Goal: Information Seeking & Learning: Check status

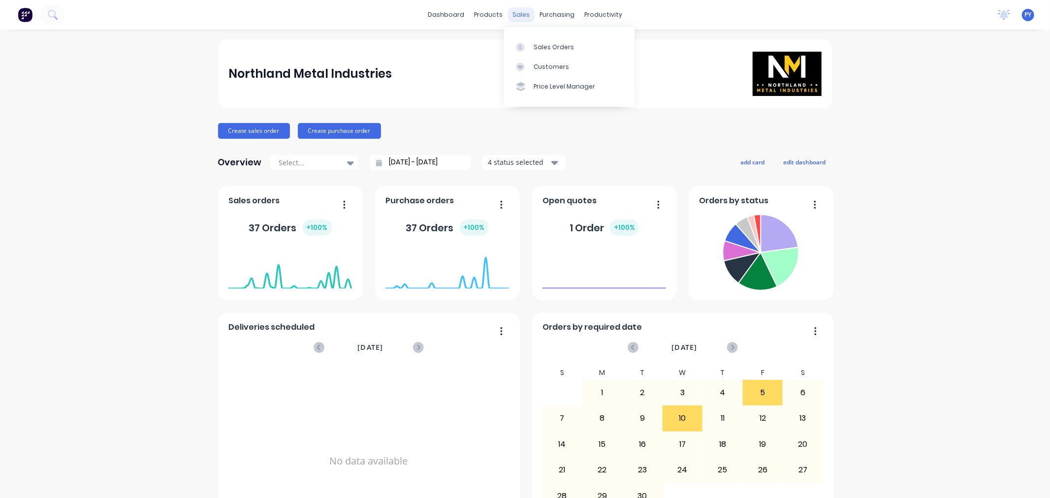
click at [514, 12] on div "sales" at bounding box center [521, 14] width 27 height 15
click at [543, 45] on div "Sales Orders" at bounding box center [554, 47] width 40 height 9
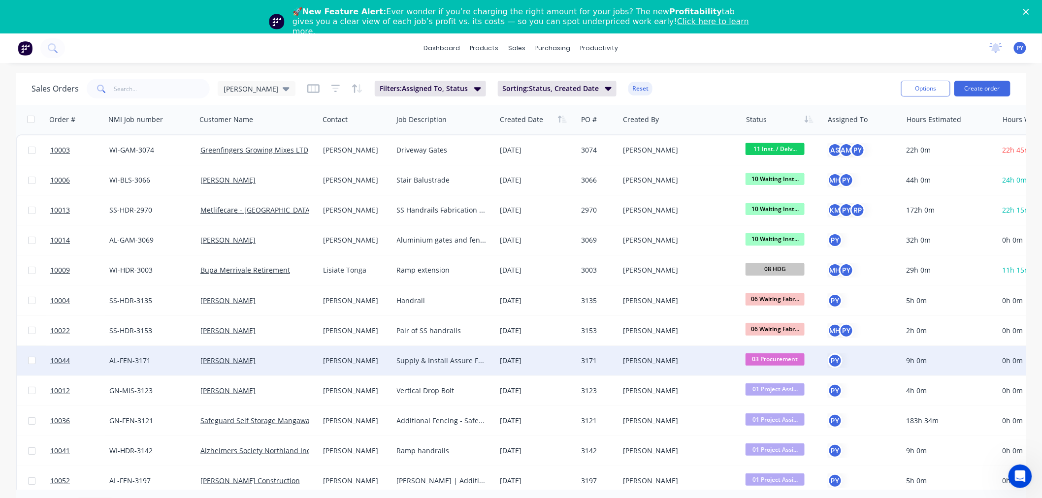
click at [31, 358] on input "checkbox" at bounding box center [31, 360] width 7 height 7
checkbox input "true"
click at [62, 357] on span "10044" at bounding box center [60, 361] width 20 height 10
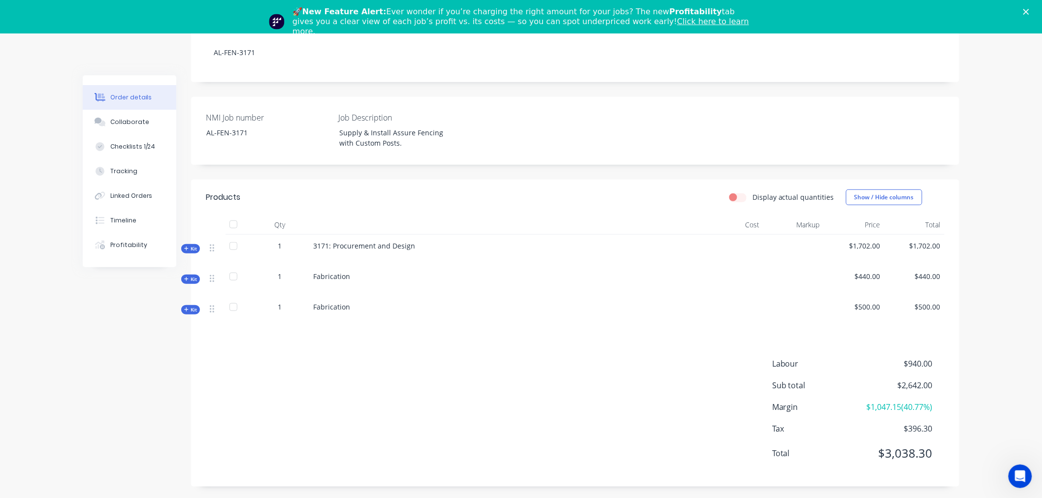
scroll to position [214, 0]
click at [191, 244] on span "Kit" at bounding box center [190, 245] width 13 height 7
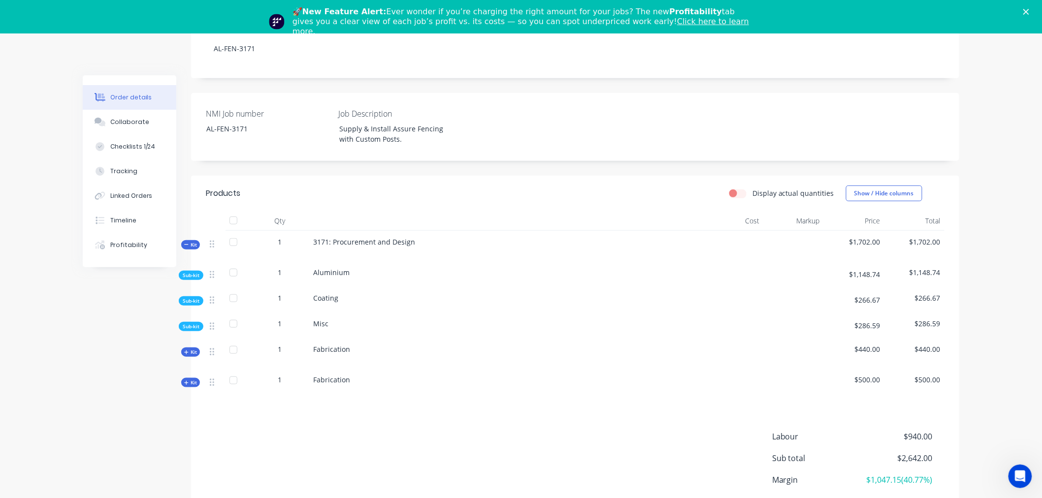
click at [233, 272] on div at bounding box center [234, 273] width 20 height 20
click at [194, 276] on span "Sub-kit" at bounding box center [191, 275] width 17 height 7
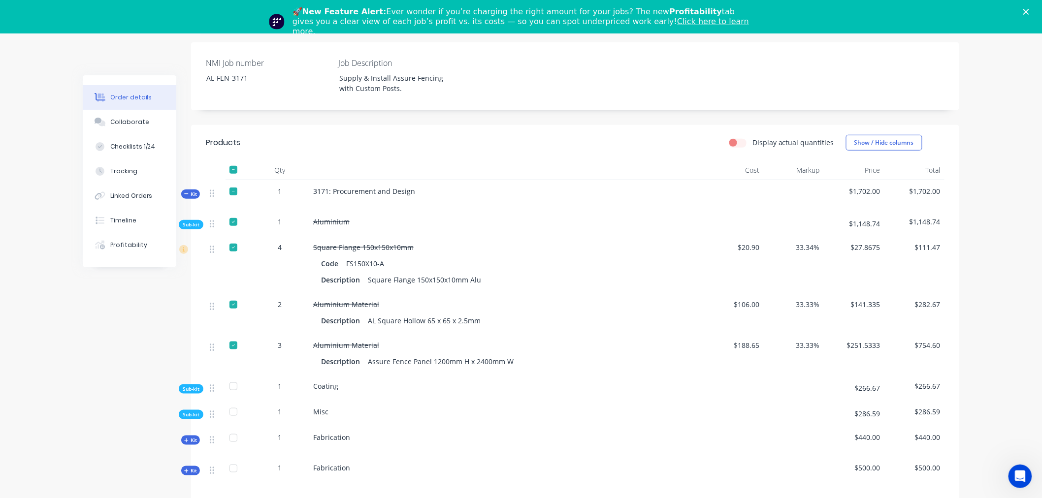
scroll to position [269, 0]
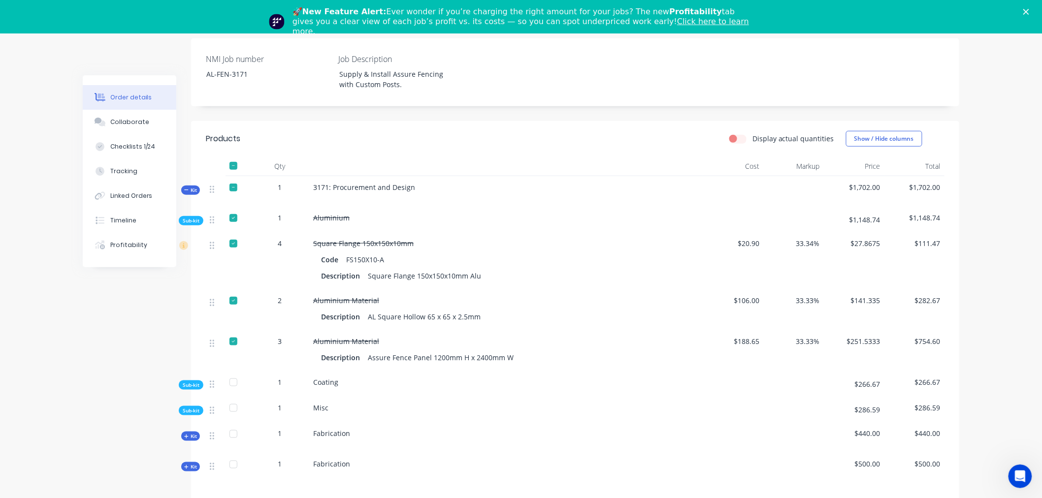
click at [232, 246] on div at bounding box center [234, 244] width 20 height 20
drag, startPoint x: 70, startPoint y: 326, endPoint x: 71, endPoint y: 320, distance: 5.5
click at [70, 323] on div "Order details Collaborate Checklists 1/24 Tracking Linked Orders Timeline Profi…" at bounding box center [521, 212] width 1042 height 894
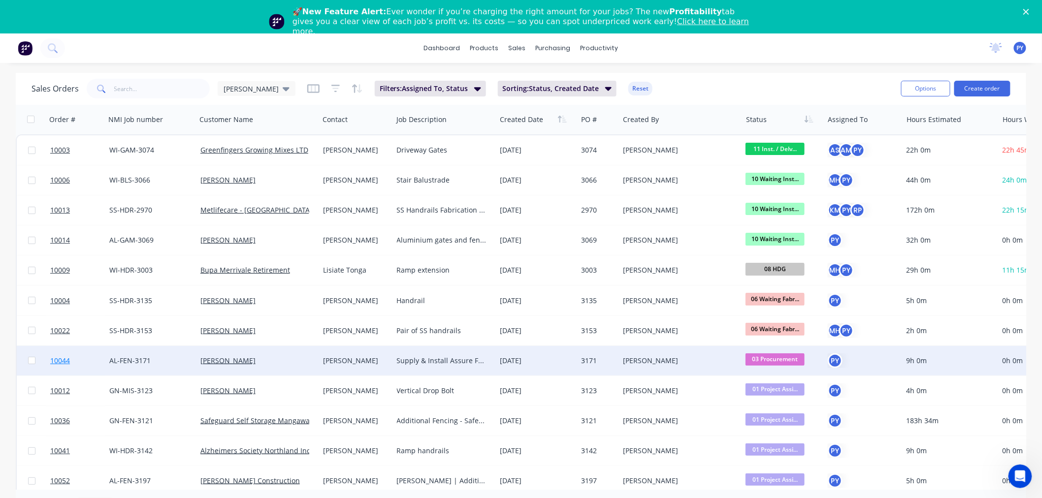
click at [59, 359] on span "10044" at bounding box center [60, 361] width 20 height 10
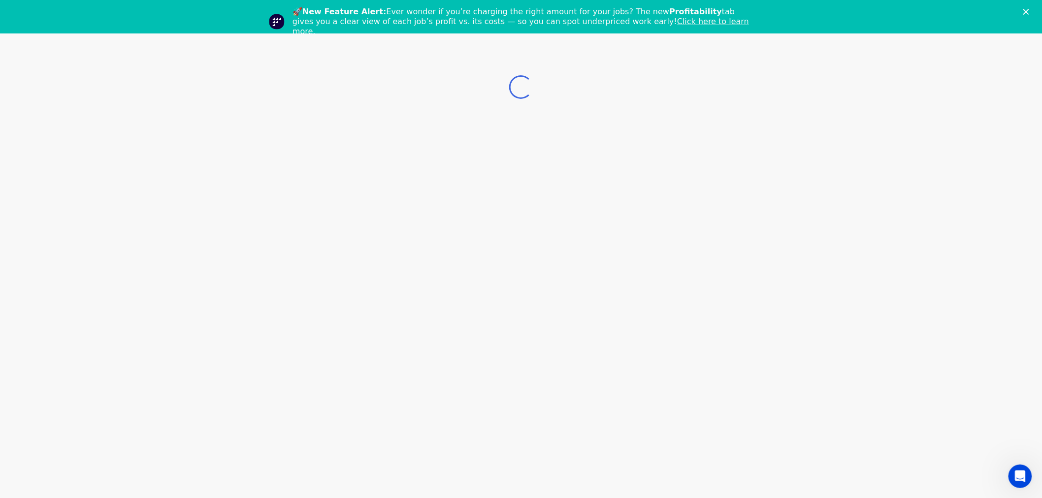
click at [59, 359] on div "Loading..." at bounding box center [521, 282] width 1042 height 498
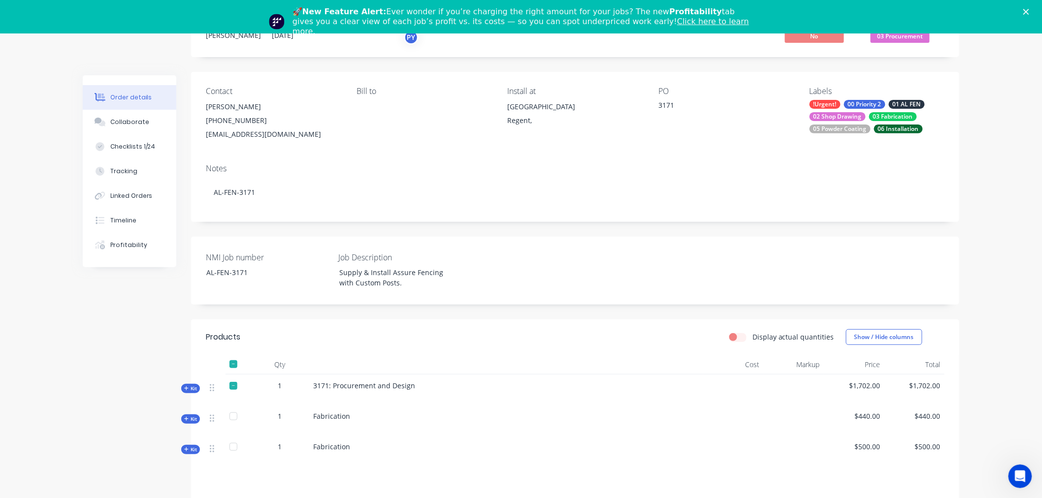
scroll to position [164, 0]
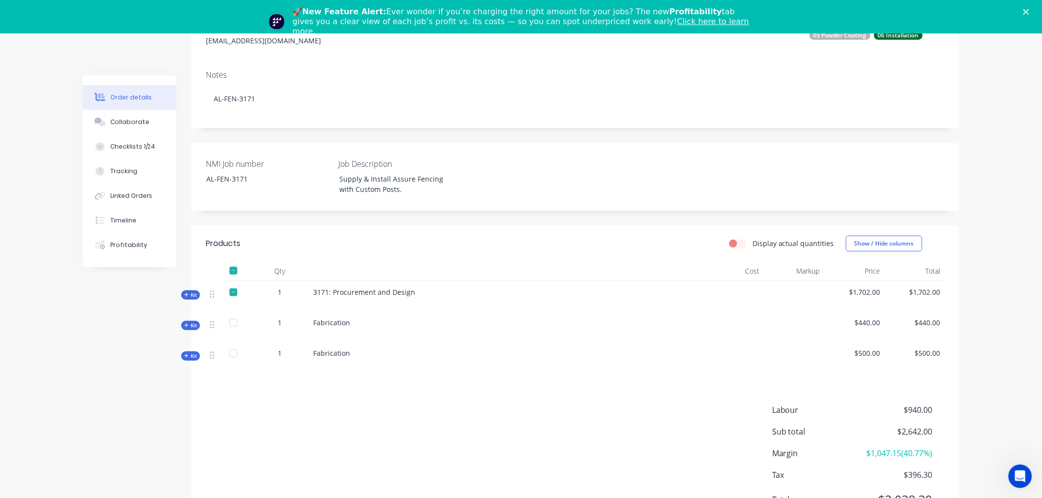
click at [190, 324] on span "Kit" at bounding box center [190, 325] width 13 height 7
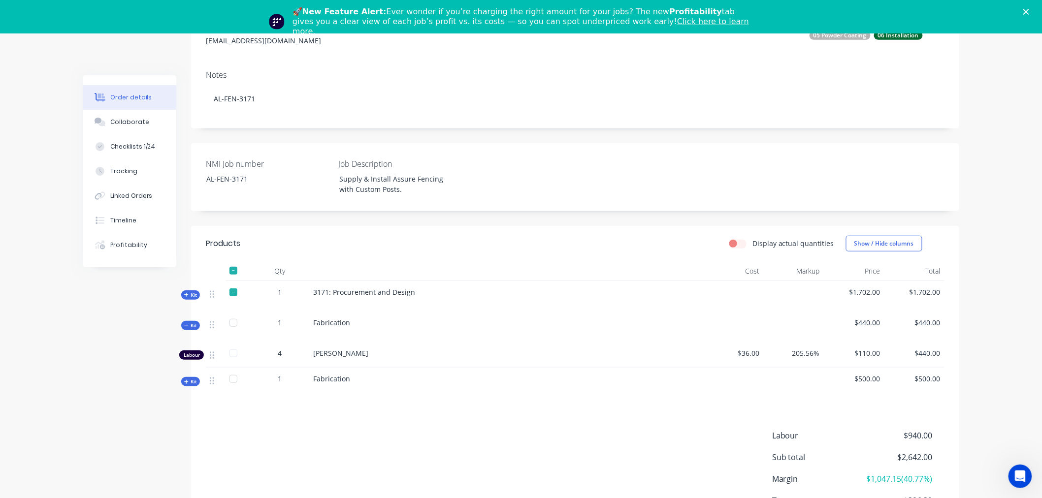
click at [192, 326] on span "Kit" at bounding box center [190, 325] width 13 height 7
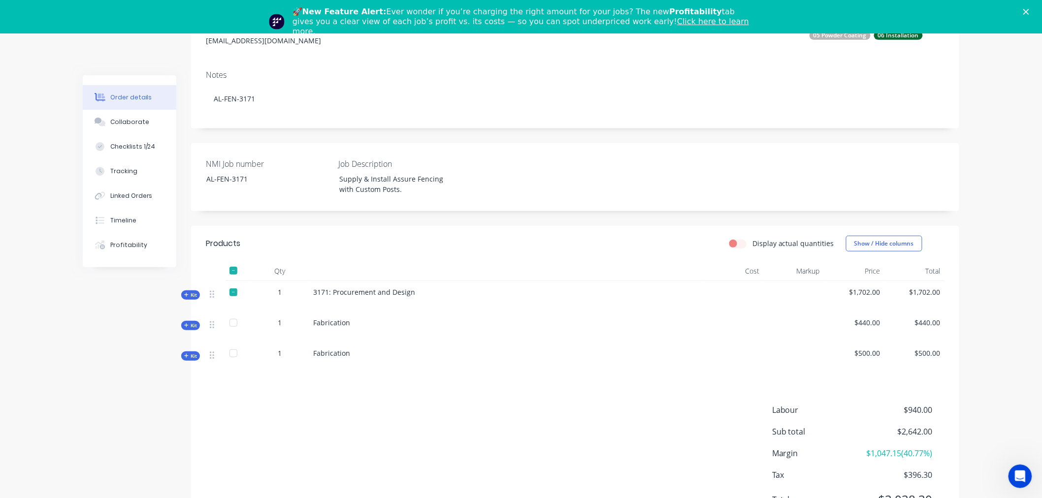
click at [191, 294] on span "Kit" at bounding box center [190, 294] width 13 height 7
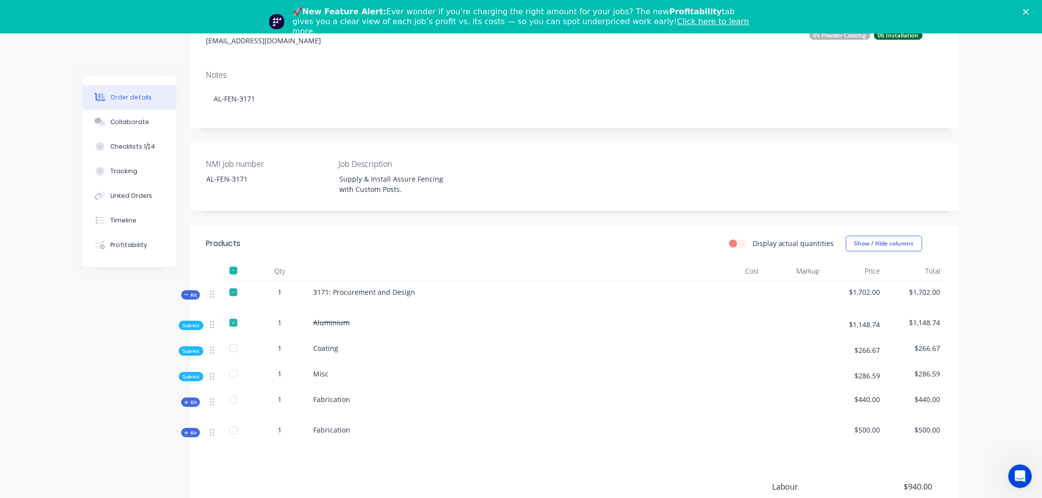
click at [190, 325] on span "Sub-kit" at bounding box center [191, 325] width 17 height 7
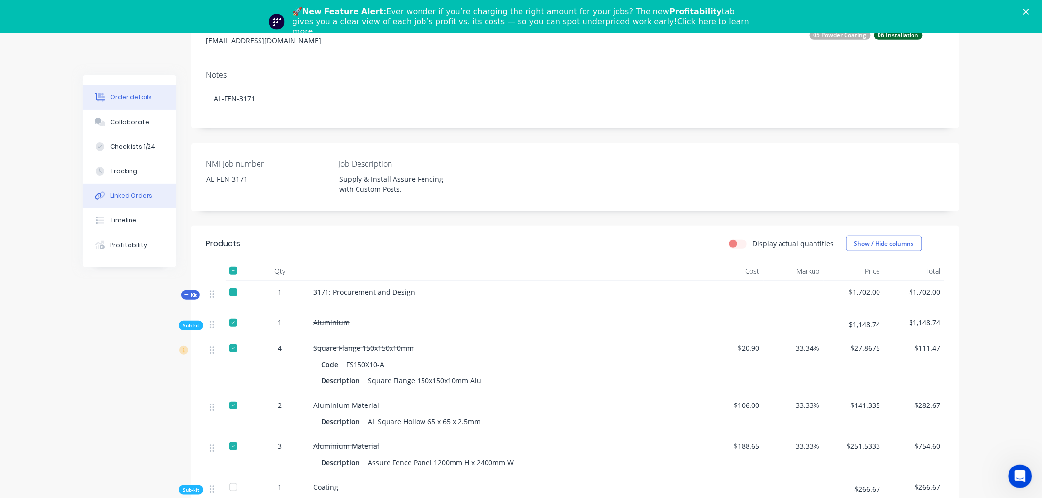
click at [134, 192] on div "Linked Orders" at bounding box center [131, 196] width 42 height 9
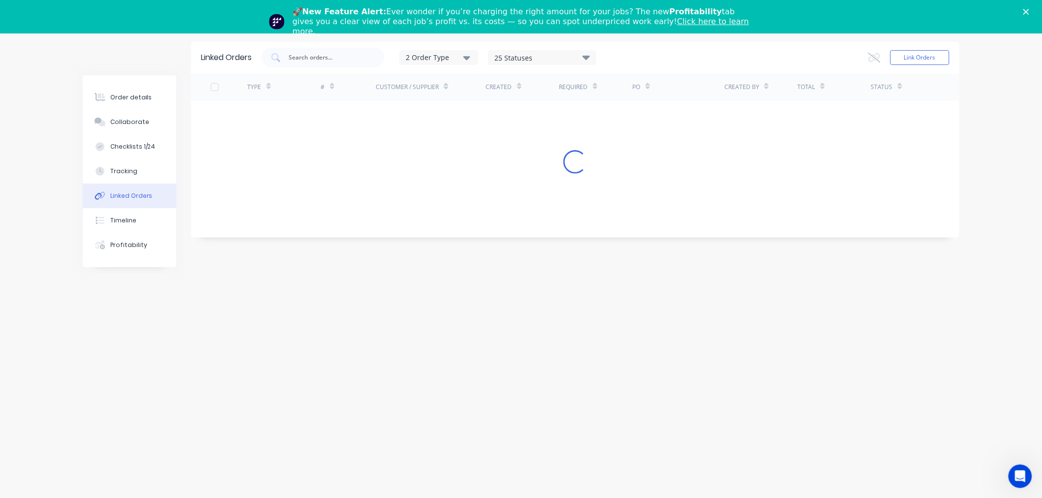
scroll to position [33, 0]
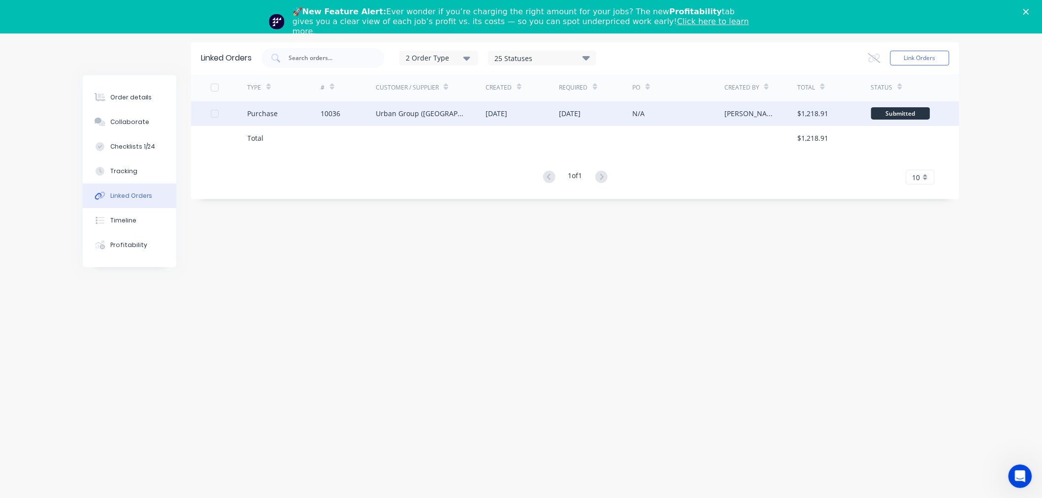
click at [396, 114] on div "Urban Group (NZ)" at bounding box center [421, 113] width 91 height 10
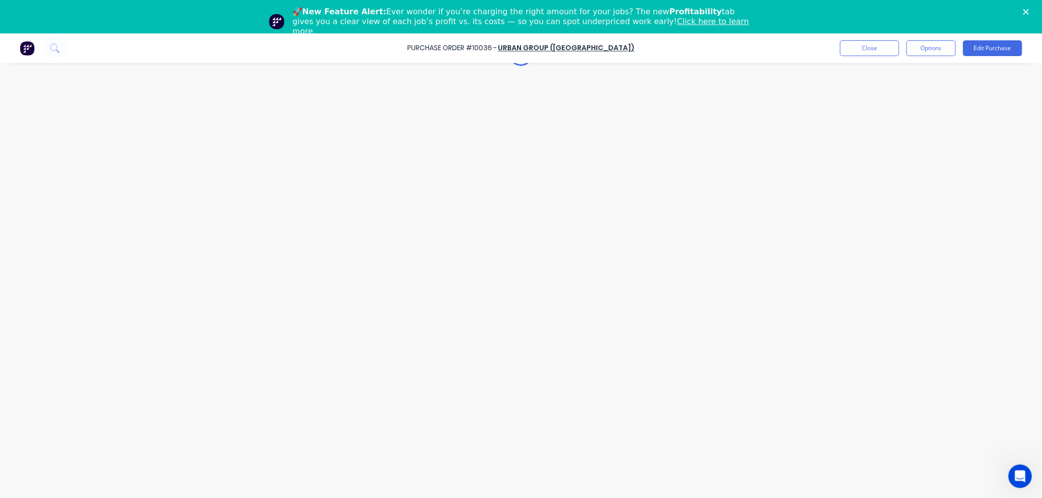
type textarea "x"
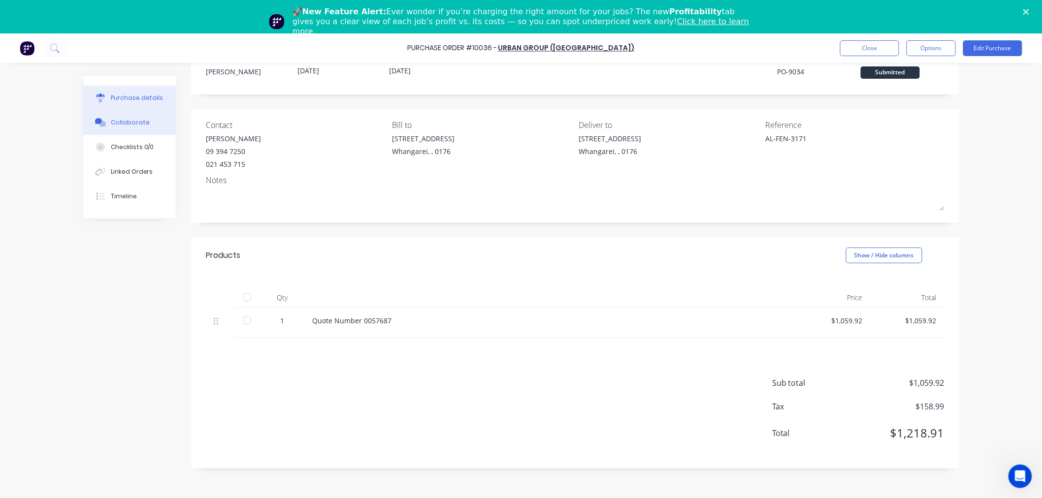
click at [124, 122] on div "Collaborate" at bounding box center [130, 122] width 39 height 9
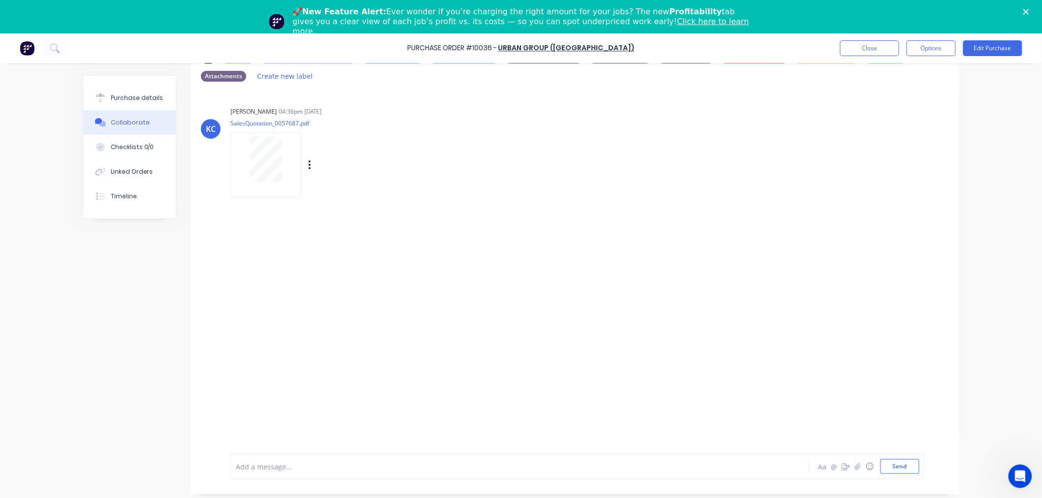
scroll to position [41, 0]
click at [126, 122] on div "Collaborate" at bounding box center [130, 122] width 39 height 9
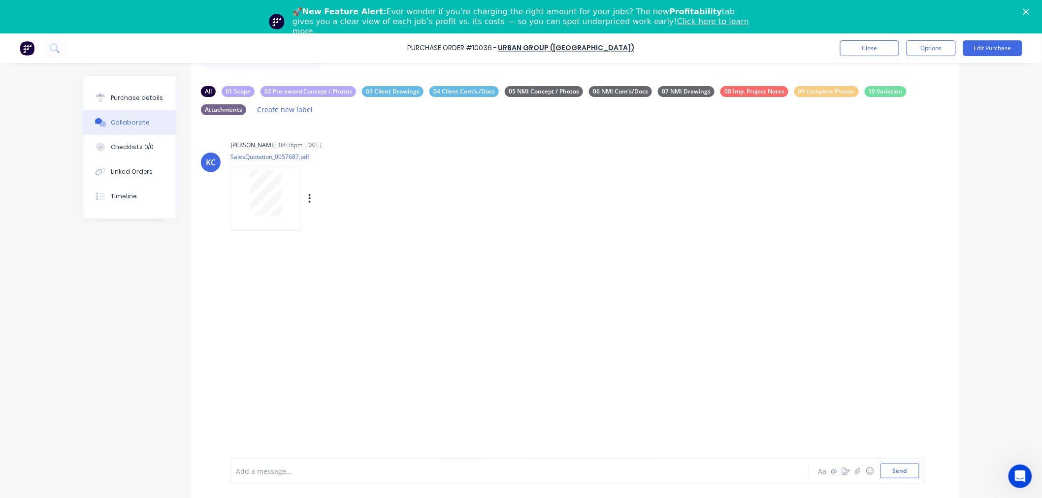
scroll to position [0, 0]
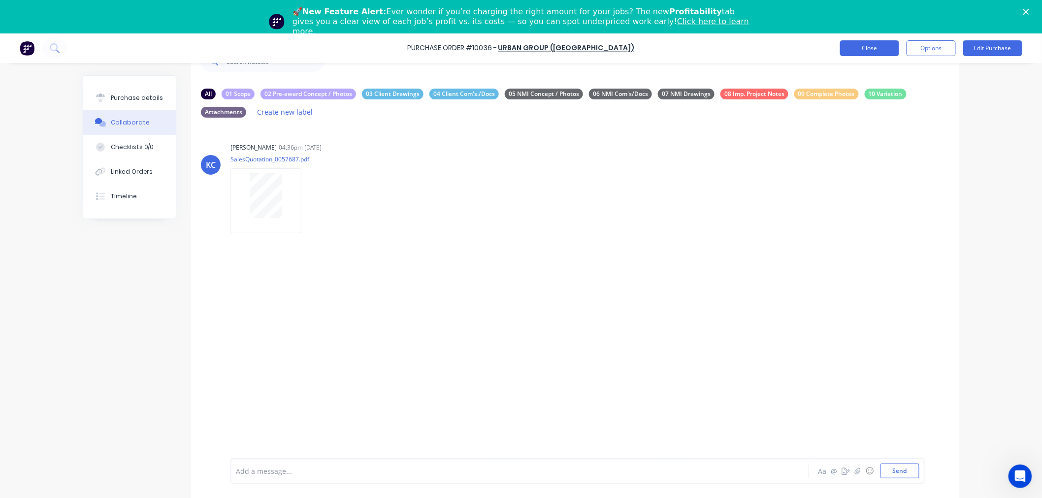
click at [879, 48] on button "Close" at bounding box center [869, 48] width 59 height 16
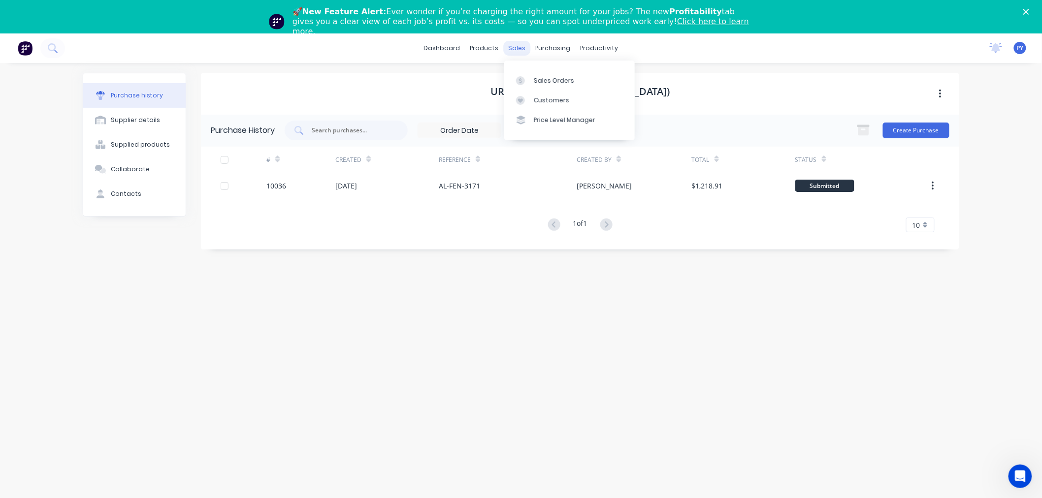
click at [514, 48] on div "sales" at bounding box center [517, 48] width 27 height 15
click at [540, 79] on div "Sales Orders" at bounding box center [554, 80] width 40 height 9
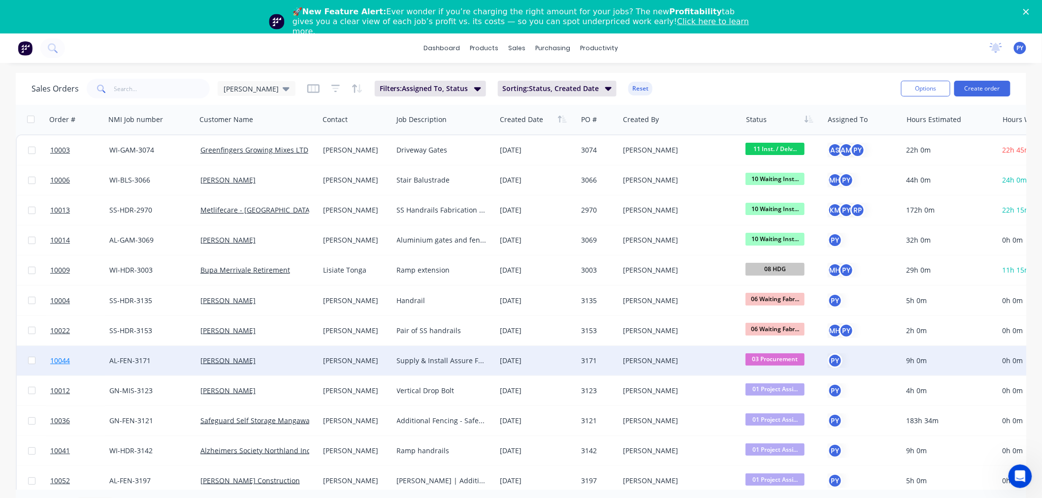
click at [58, 358] on span "10044" at bounding box center [60, 361] width 20 height 10
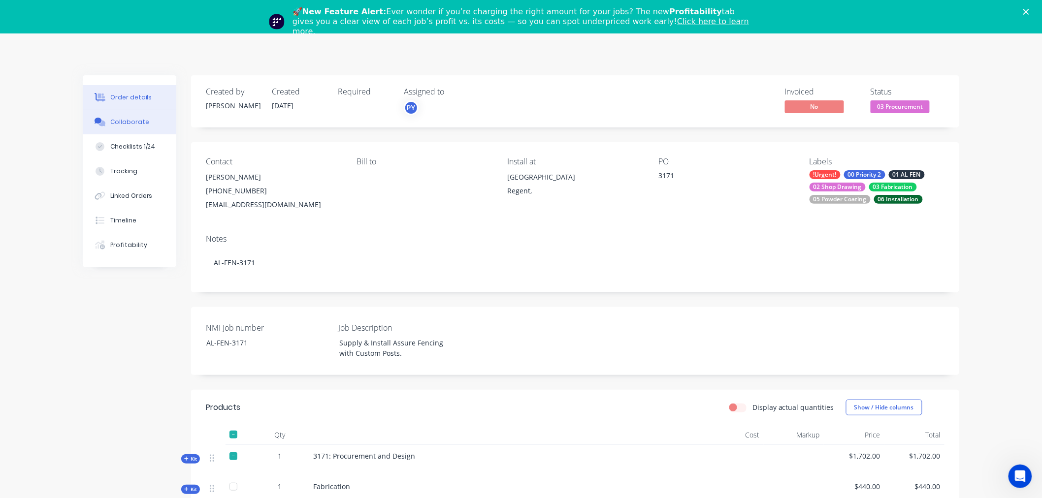
click at [121, 122] on div "Collaborate" at bounding box center [129, 122] width 39 height 9
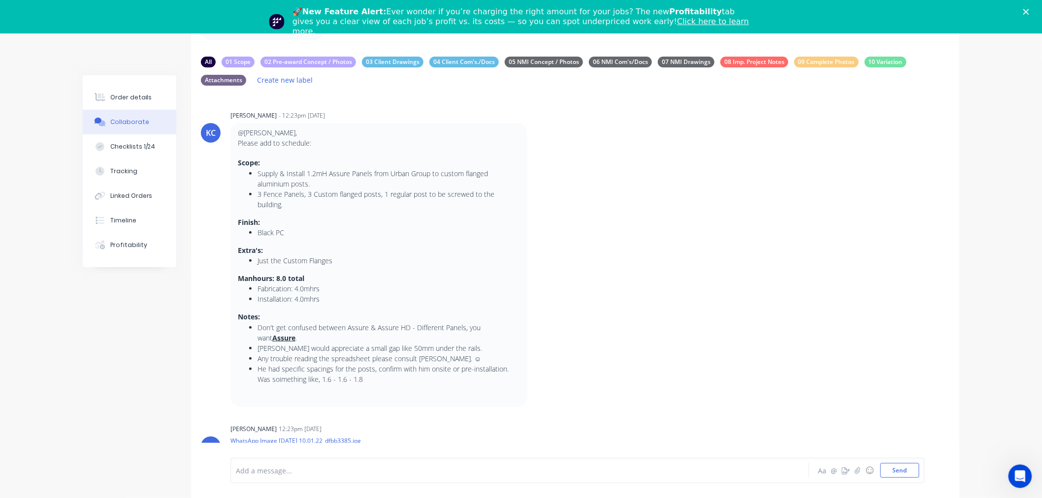
click at [1029, 10] on icon "Close" at bounding box center [1026, 12] width 6 height 6
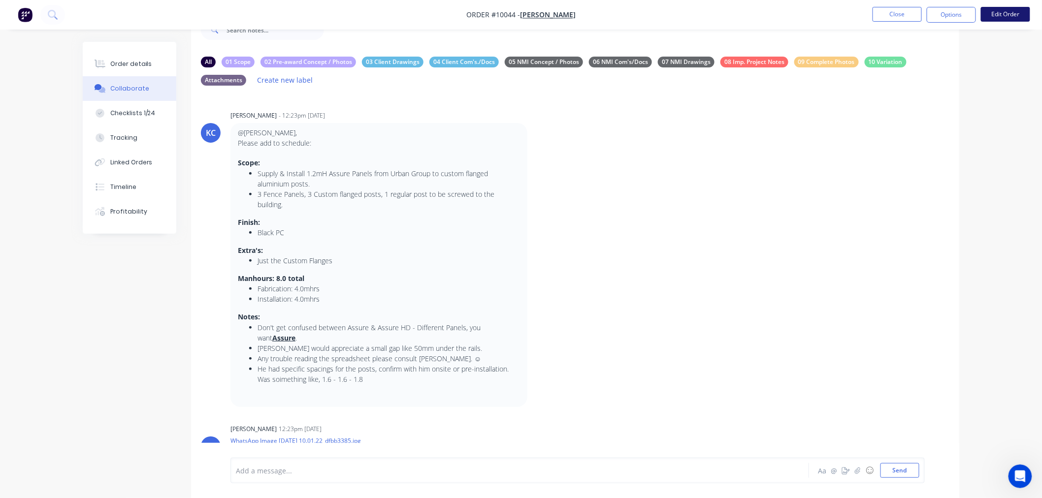
scroll to position [32, 0]
click at [899, 9] on button "Close" at bounding box center [896, 14] width 49 height 15
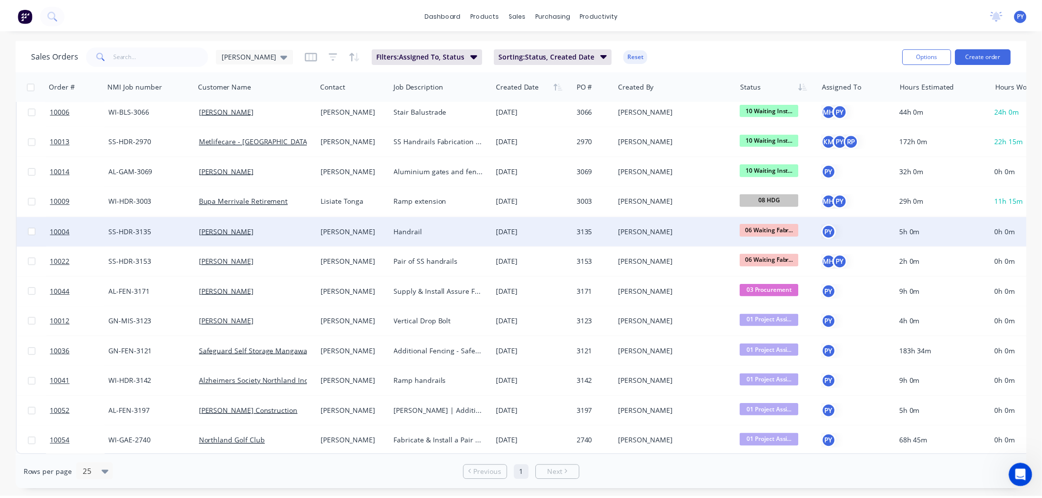
scroll to position [40, 0]
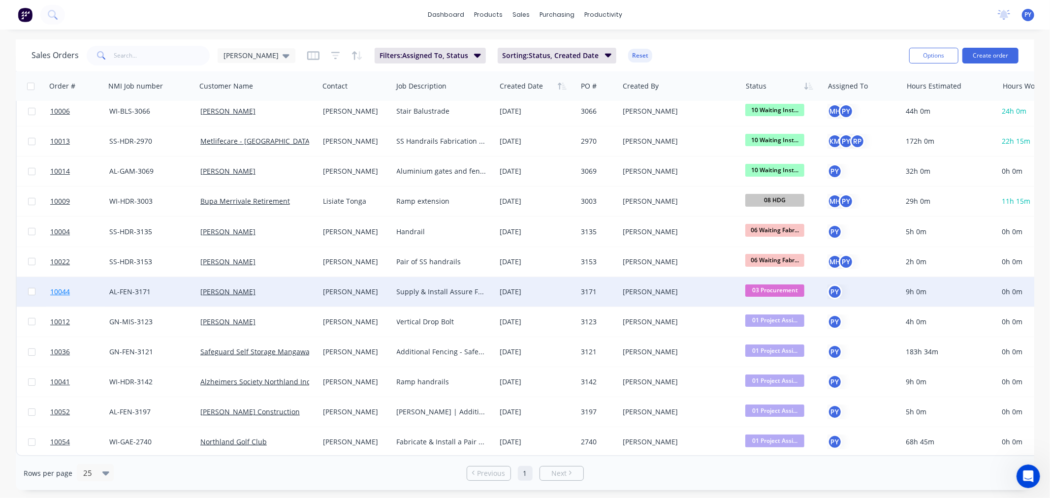
click at [64, 287] on span "10044" at bounding box center [60, 292] width 20 height 10
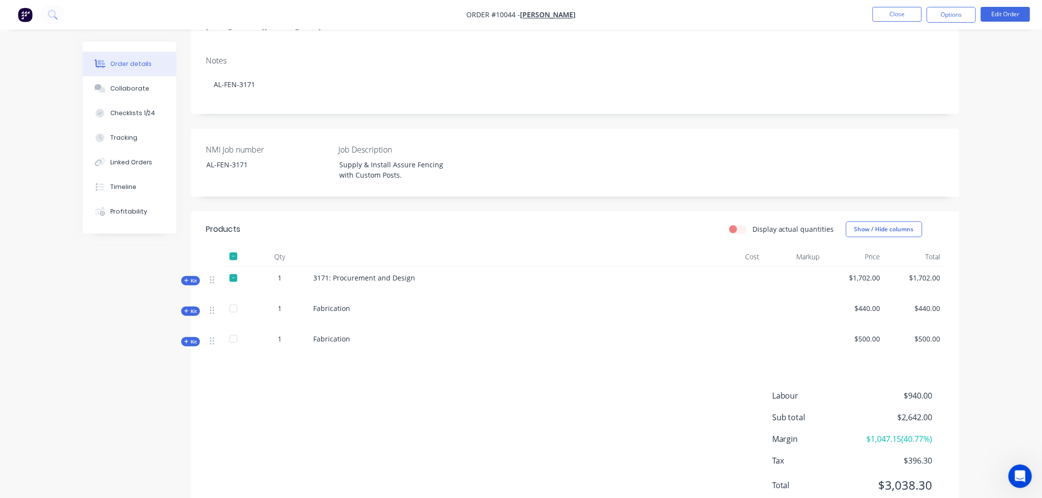
scroll to position [164, 0]
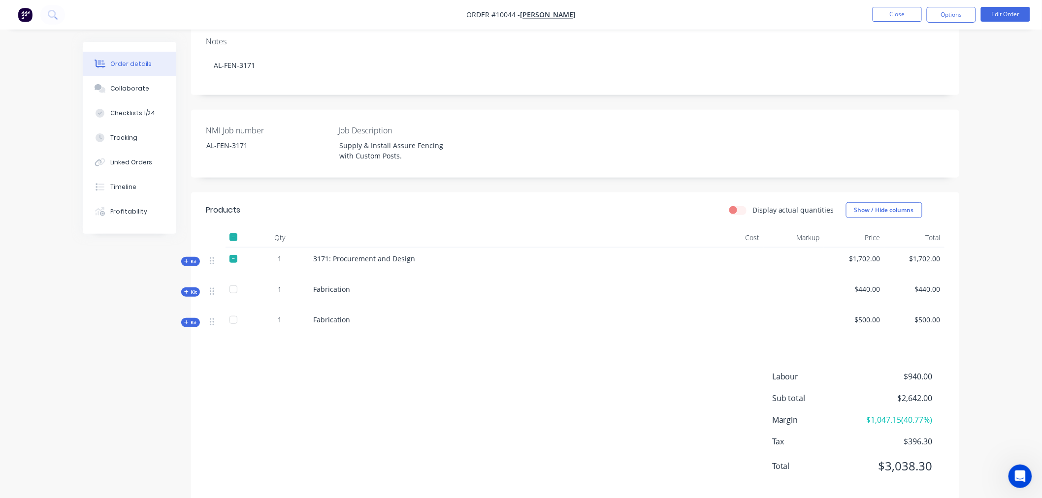
click at [194, 291] on span "Kit" at bounding box center [190, 291] width 13 height 7
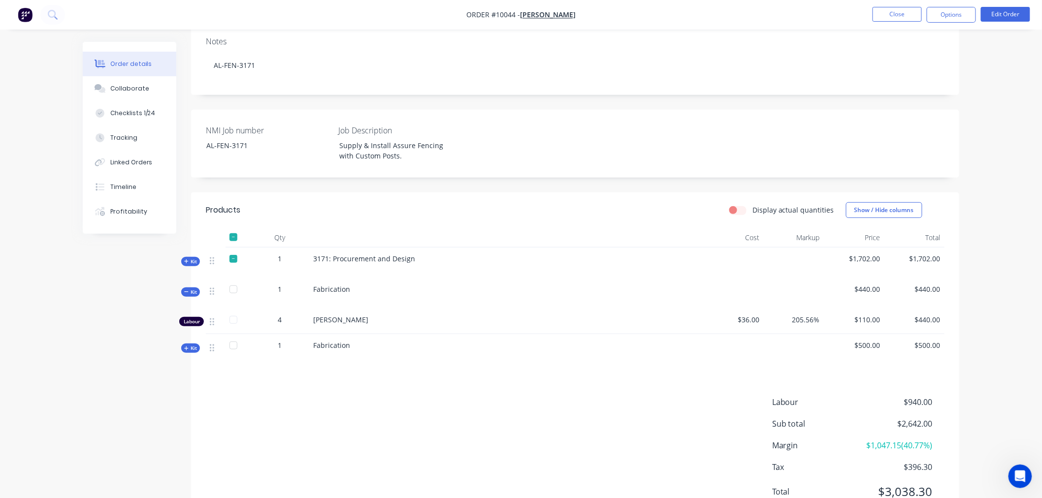
click at [191, 291] on span "Kit" at bounding box center [190, 291] width 13 height 7
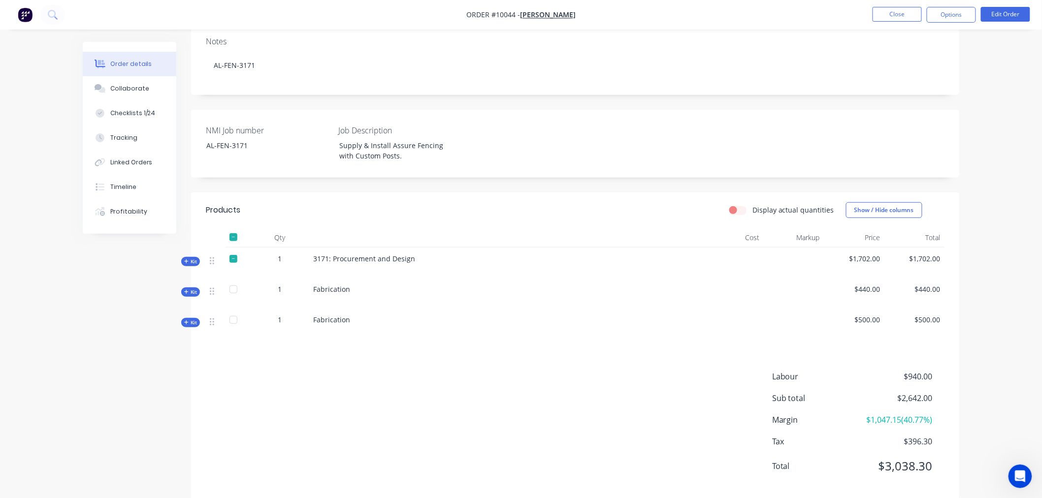
click at [191, 323] on span "Kit" at bounding box center [190, 322] width 13 height 7
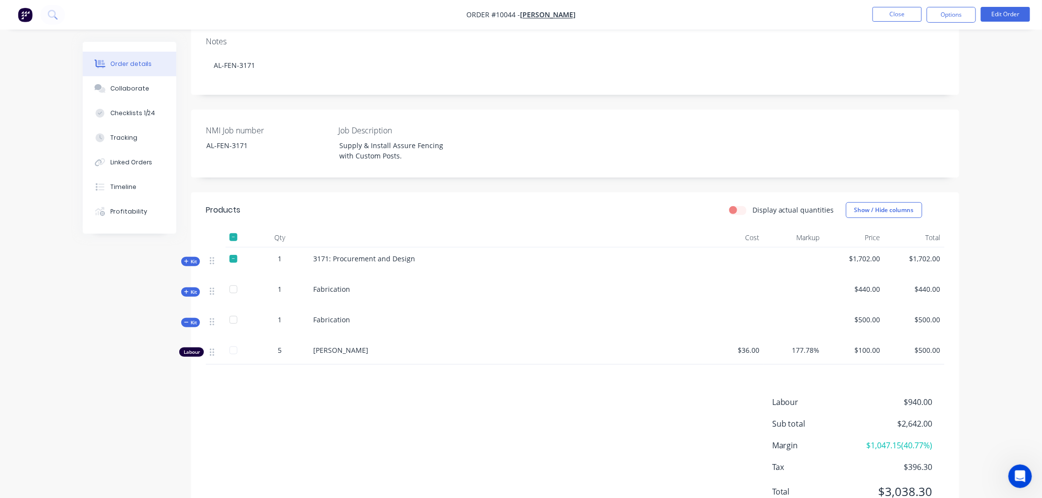
click at [191, 323] on span "Kit" at bounding box center [190, 322] width 13 height 7
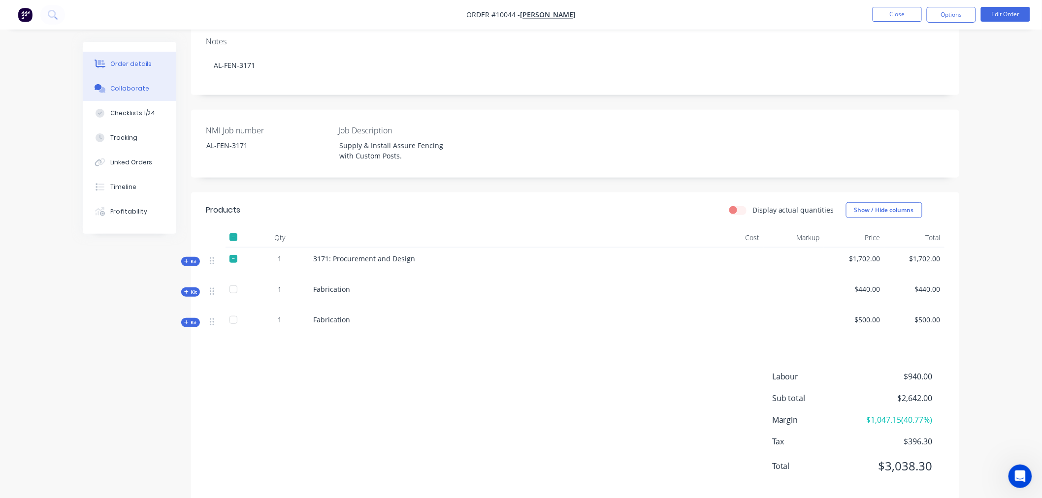
click at [124, 89] on div "Collaborate" at bounding box center [129, 88] width 39 height 9
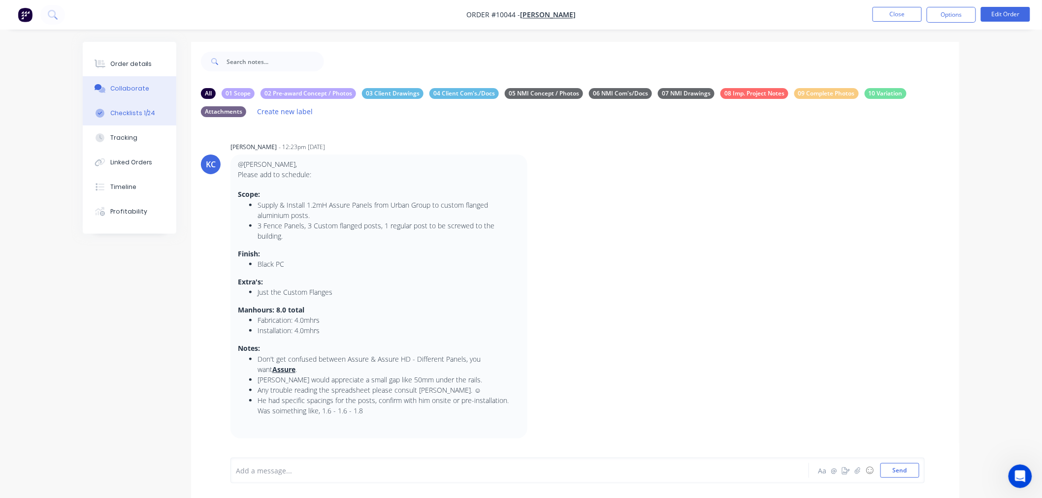
click at [126, 112] on div "Checklists 1/24" at bounding box center [132, 113] width 45 height 9
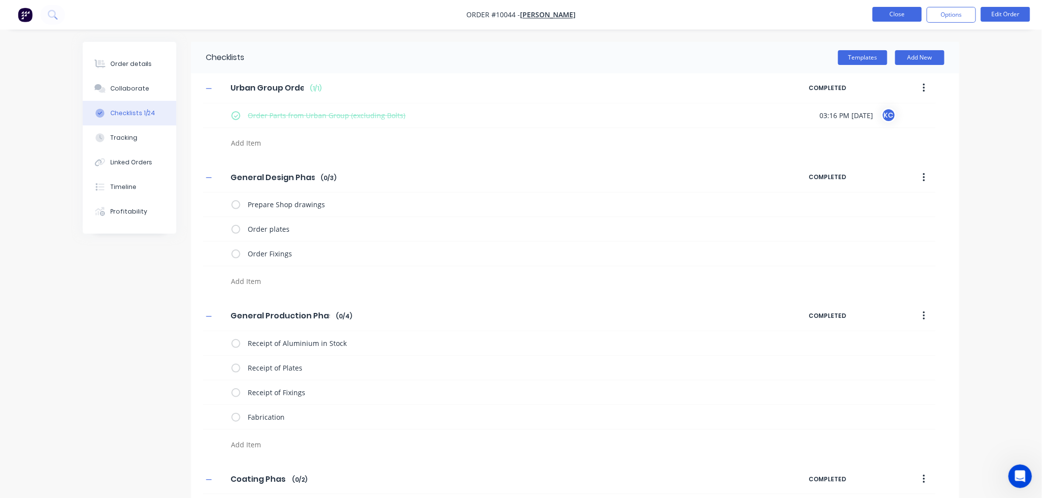
click at [891, 10] on button "Close" at bounding box center [896, 14] width 49 height 15
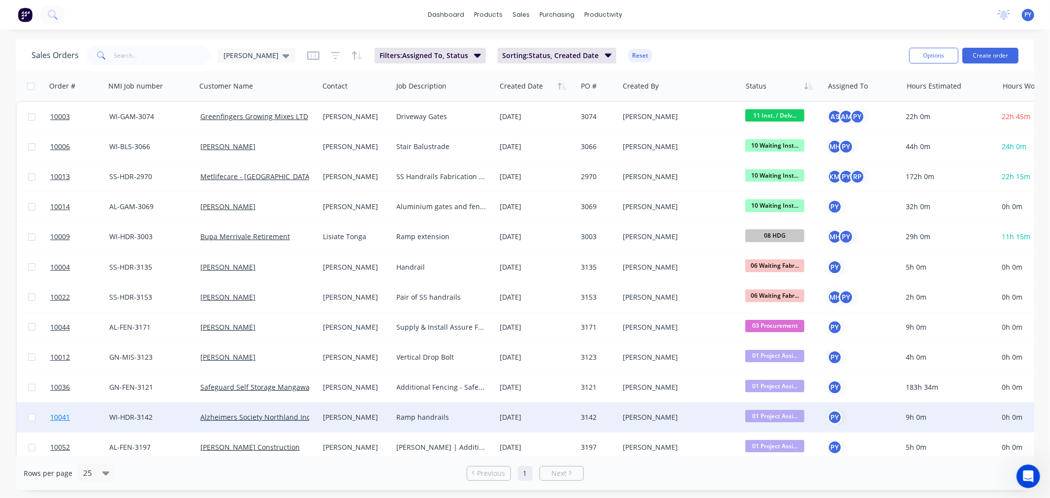
click at [62, 415] on span "10041" at bounding box center [60, 418] width 20 height 10
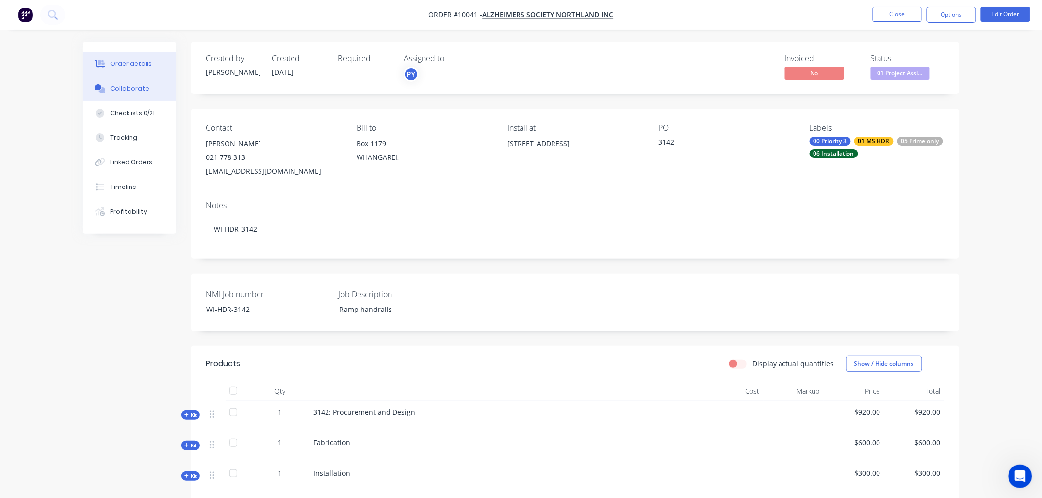
click at [121, 89] on div "Collaborate" at bounding box center [129, 88] width 39 height 9
